Goal: Task Accomplishment & Management: Manage account settings

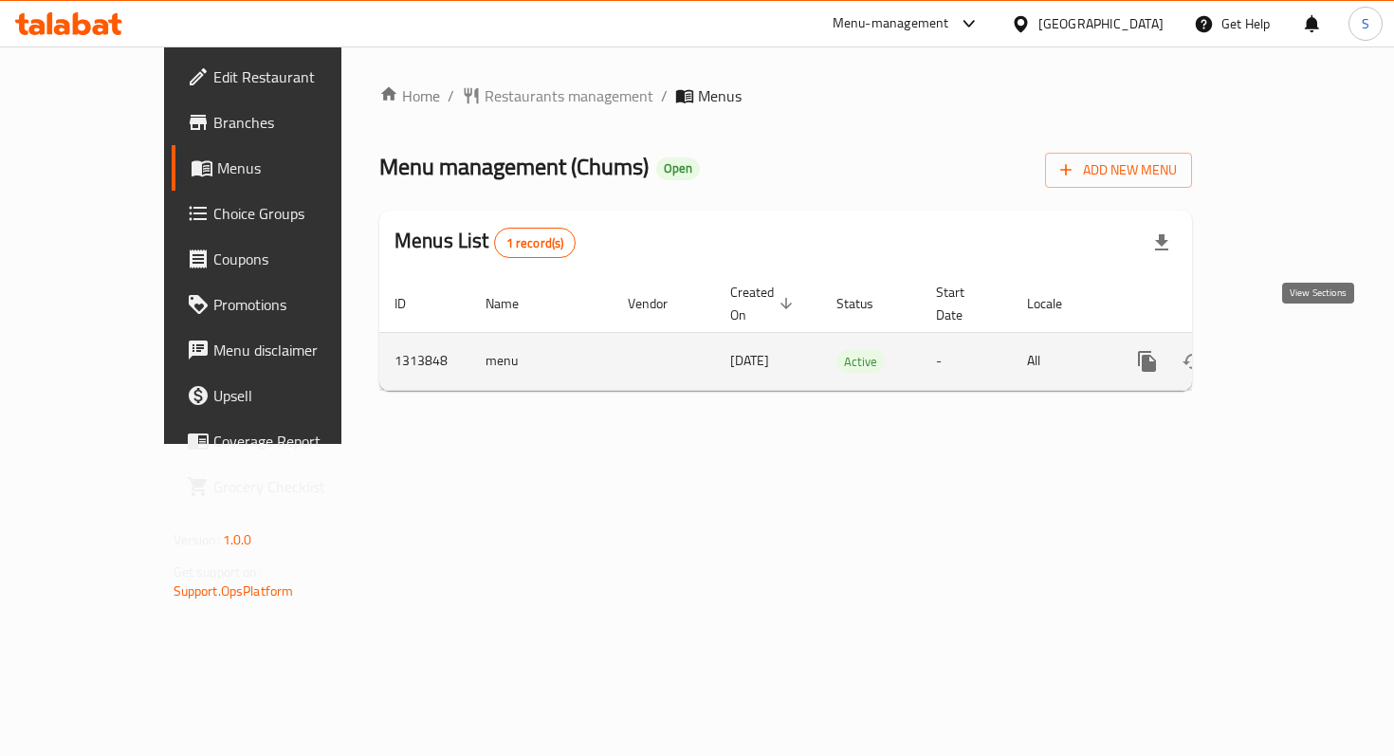
click at [1295, 350] on icon "enhanced table" at bounding box center [1284, 361] width 23 height 23
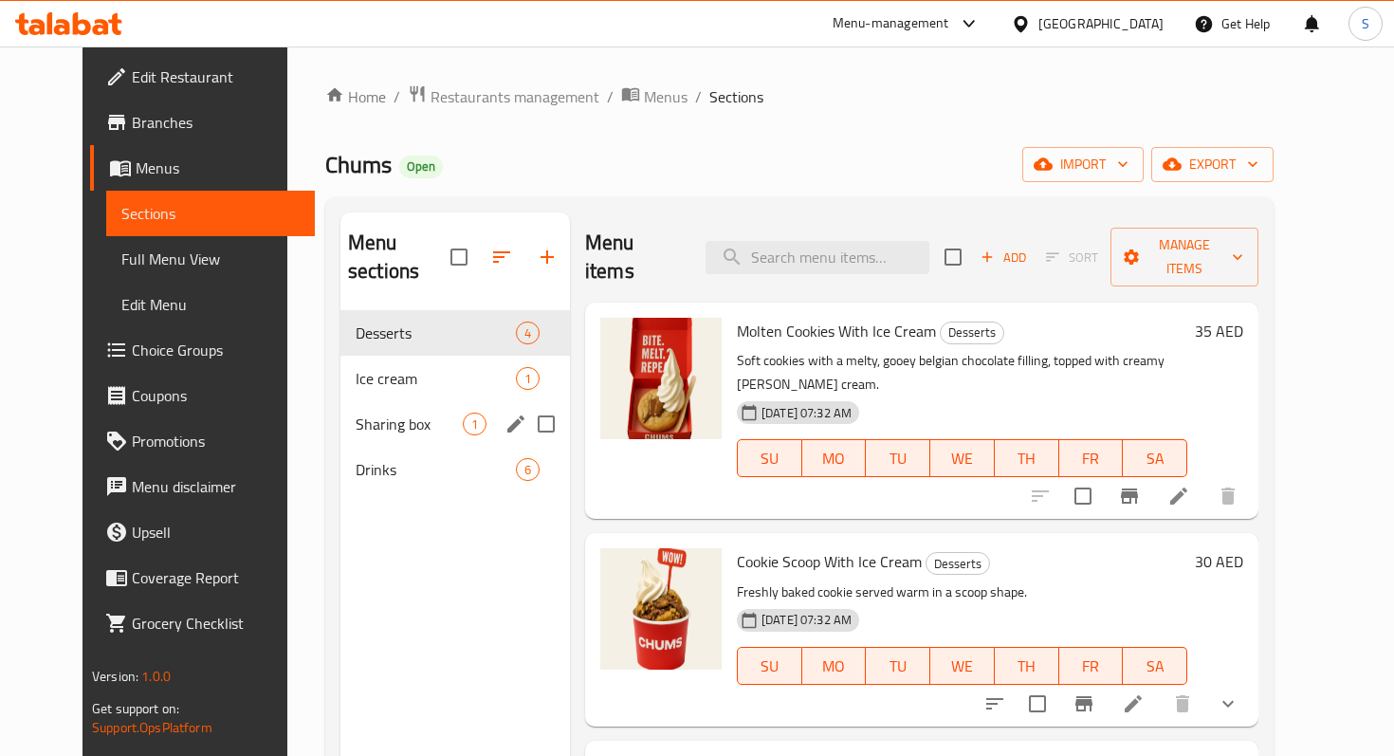
click at [349, 408] on div "Sharing box 1" at bounding box center [455, 424] width 230 height 46
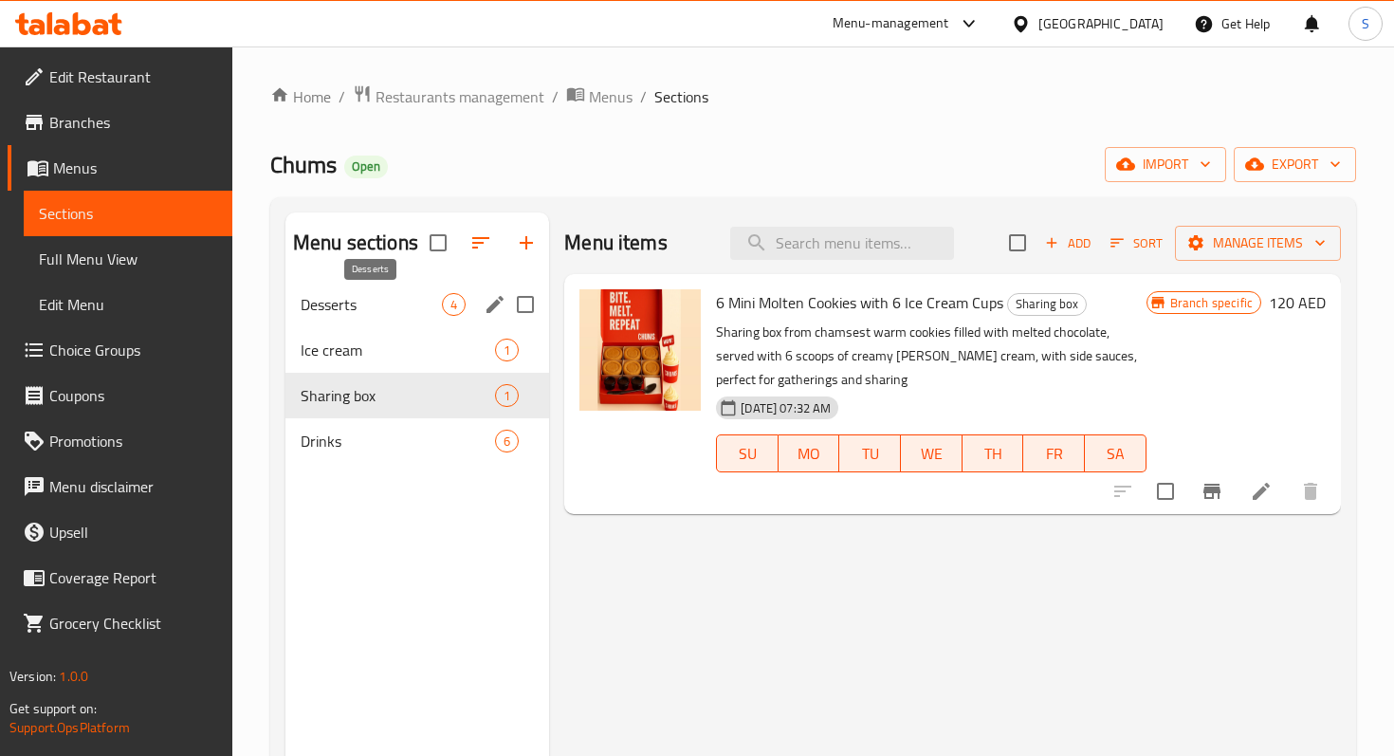
click at [366, 308] on span "Desserts" at bounding box center [371, 304] width 141 height 23
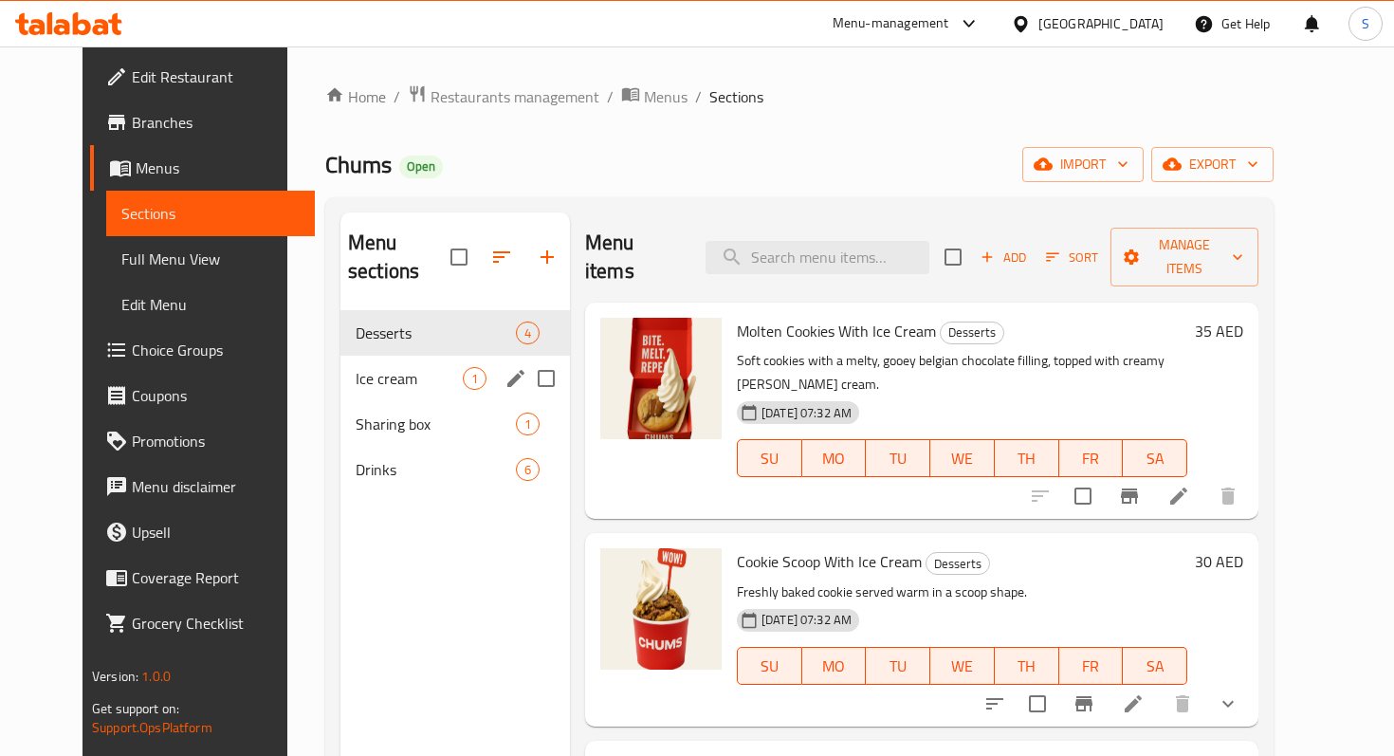
click at [356, 367] on span "Ice cream" at bounding box center [409, 378] width 107 height 23
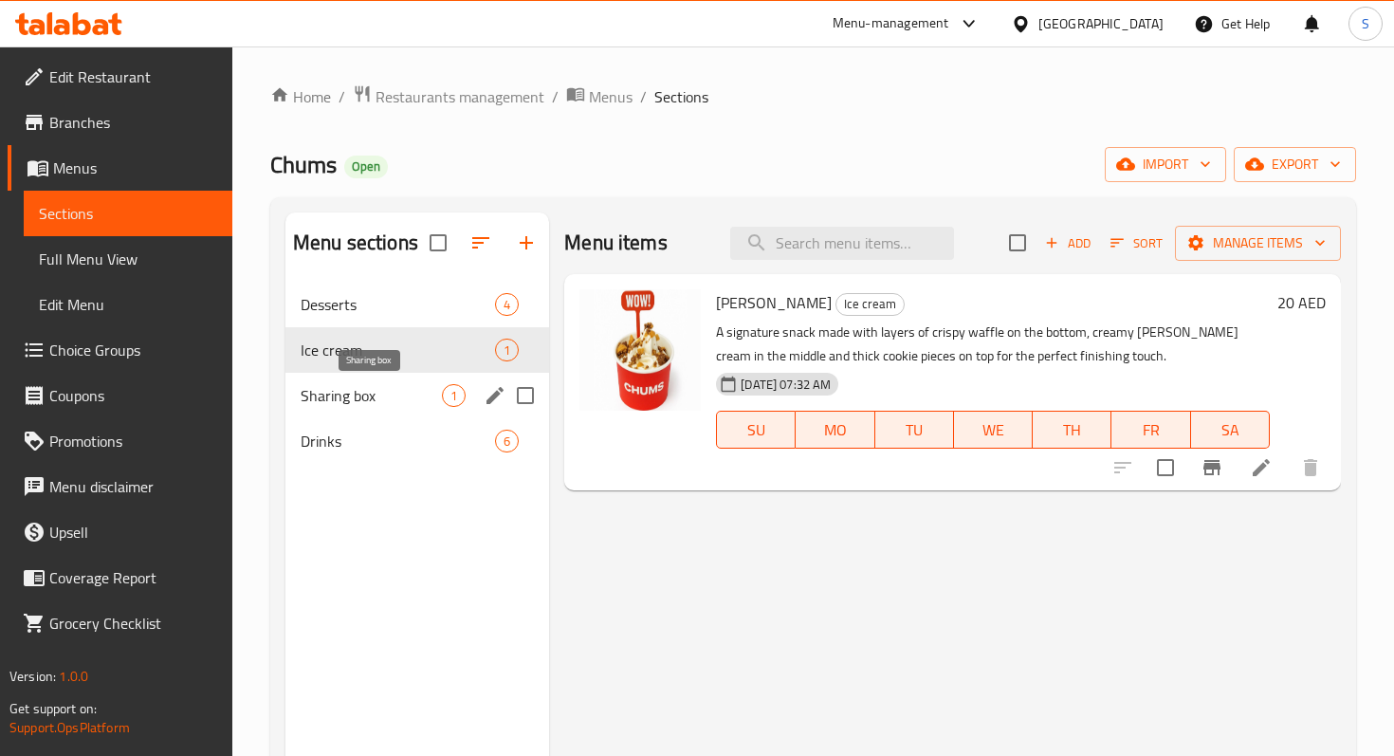
click at [422, 395] on span "Sharing box" at bounding box center [371, 395] width 141 height 23
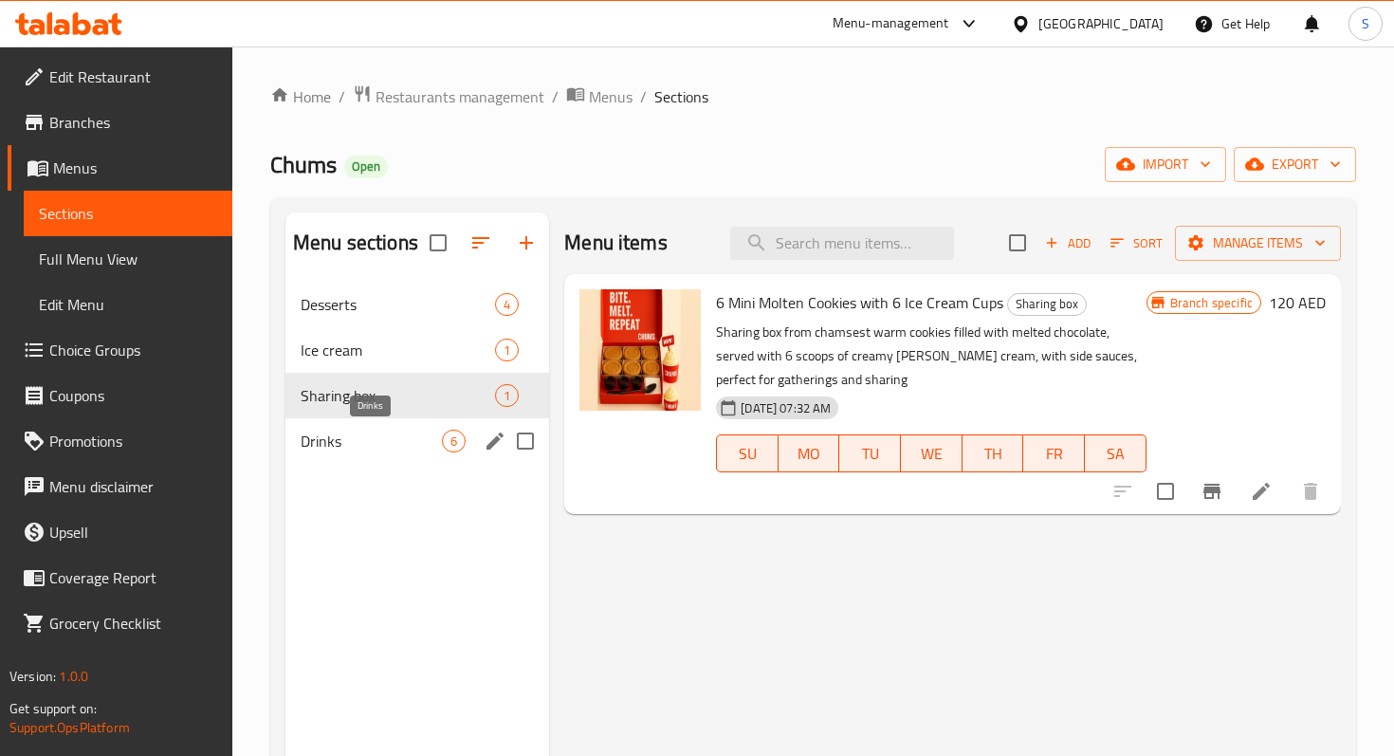
click at [407, 445] on span "Drinks" at bounding box center [371, 441] width 141 height 23
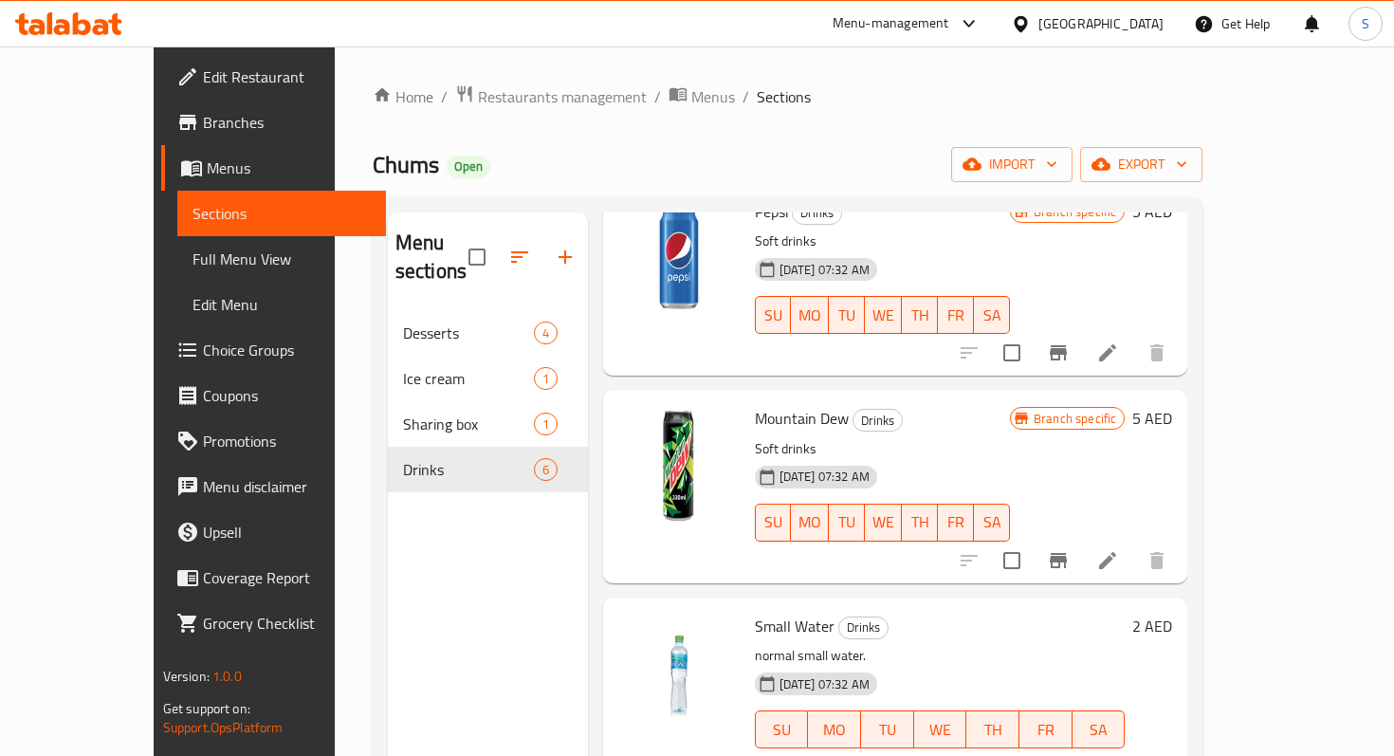
scroll to position [534, 0]
click at [203, 73] on span "Edit Restaurant" at bounding box center [287, 76] width 168 height 23
